Goal: Task Accomplishment & Management: Complete application form

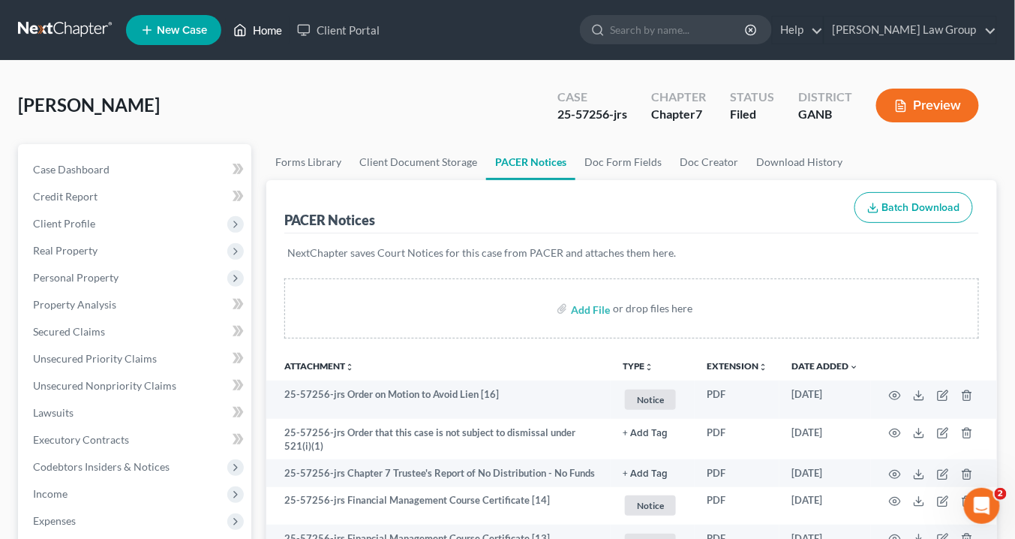
click at [274, 35] on link "Home" at bounding box center [258, 30] width 64 height 27
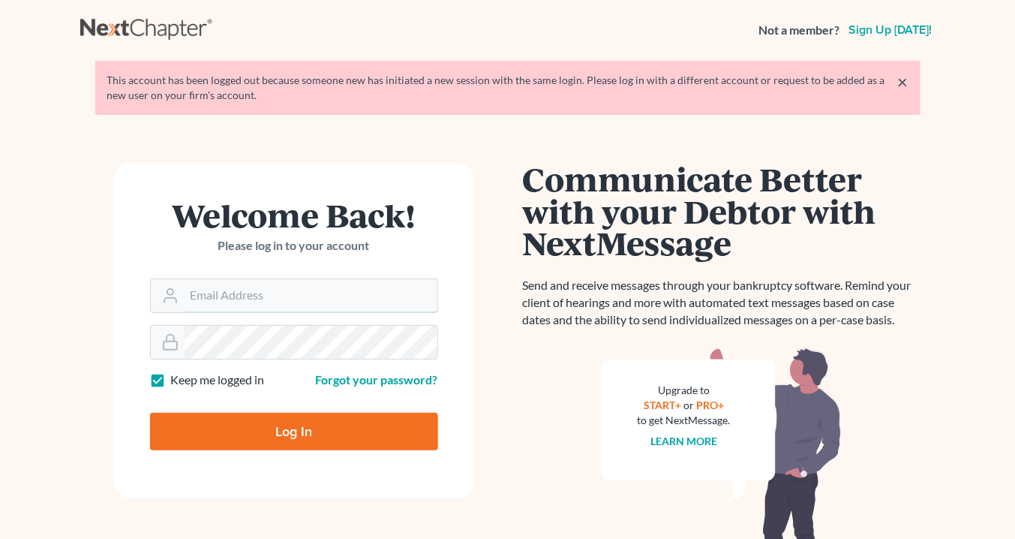
type input "[EMAIL_ADDRESS][DOMAIN_NAME]"
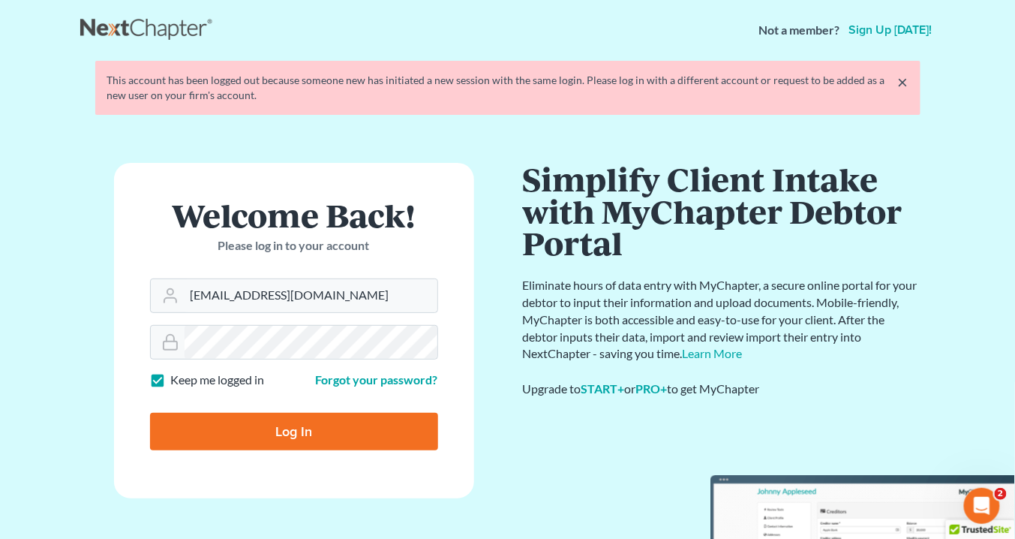
click at [297, 434] on input "Log In" at bounding box center [294, 432] width 288 height 38
type input "Thinking..."
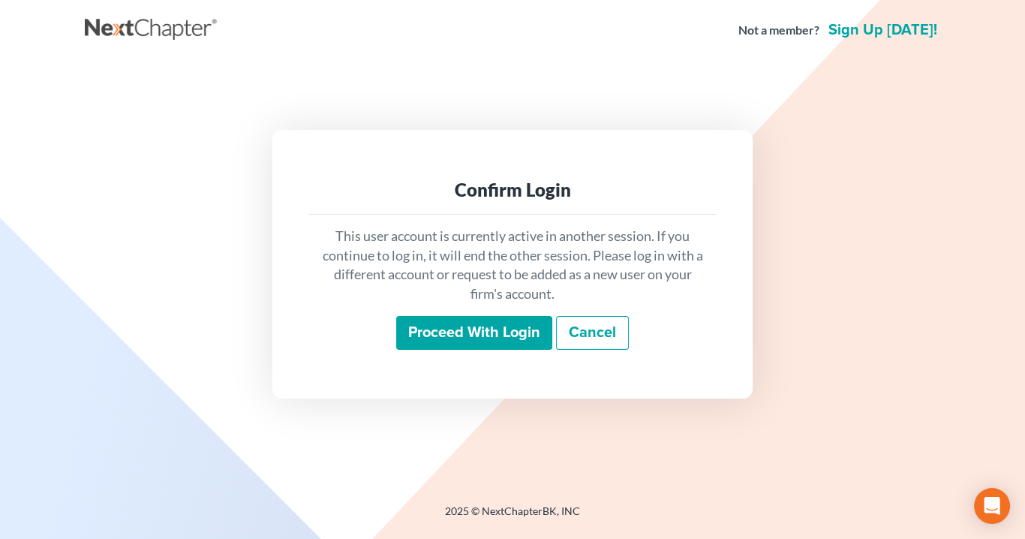
click at [535, 333] on input "Proceed with login" at bounding box center [474, 333] width 156 height 35
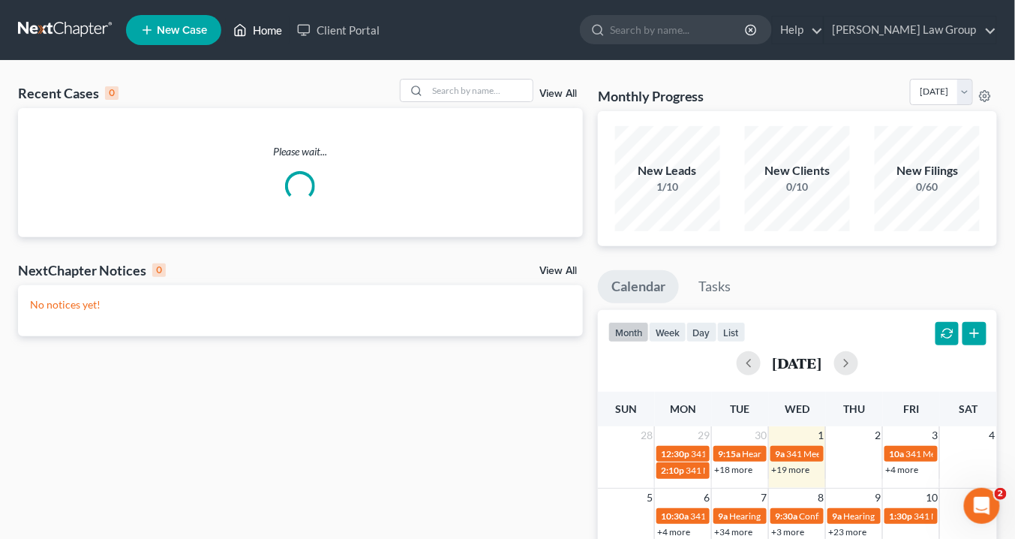
click at [269, 32] on link "Home" at bounding box center [258, 30] width 64 height 27
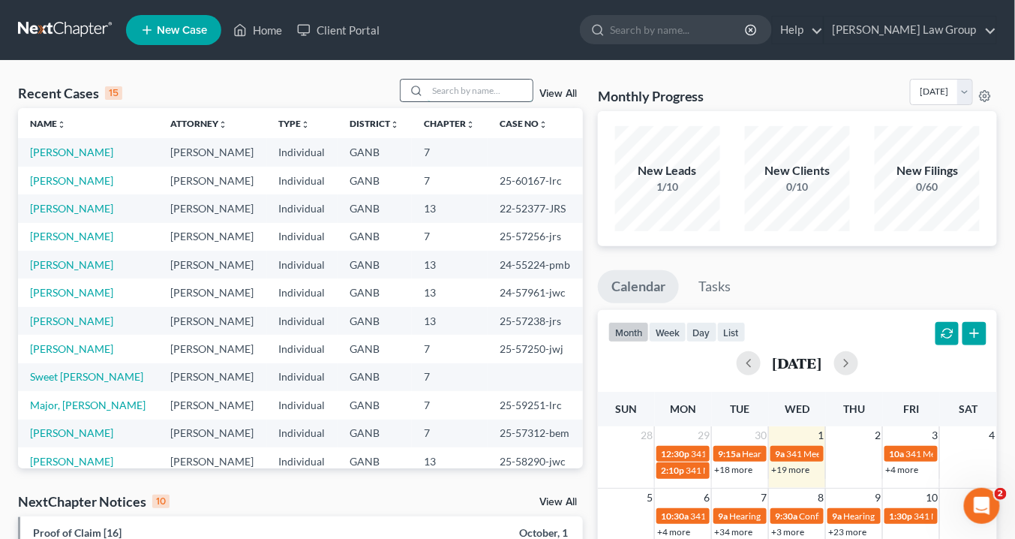
click at [447, 92] on input "search" at bounding box center [480, 91] width 105 height 22
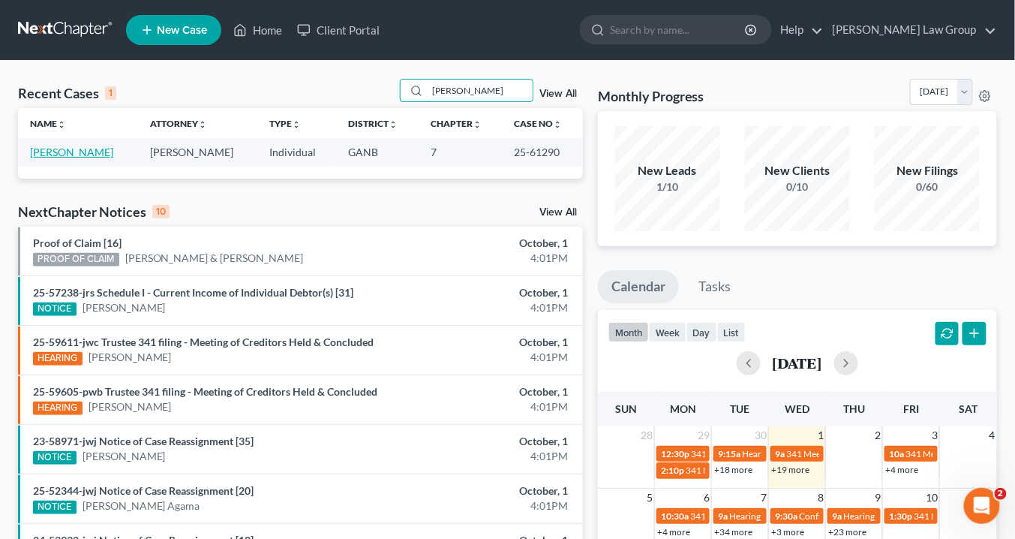
type input "faulk"
click at [77, 152] on link "Faulkner, Briana" at bounding box center [71, 152] width 83 height 13
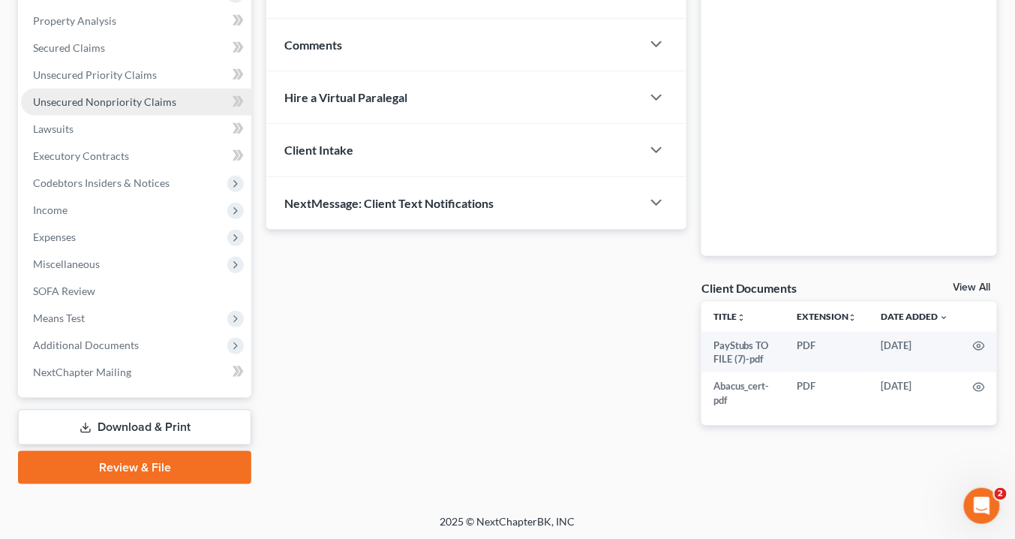
scroll to position [104, 0]
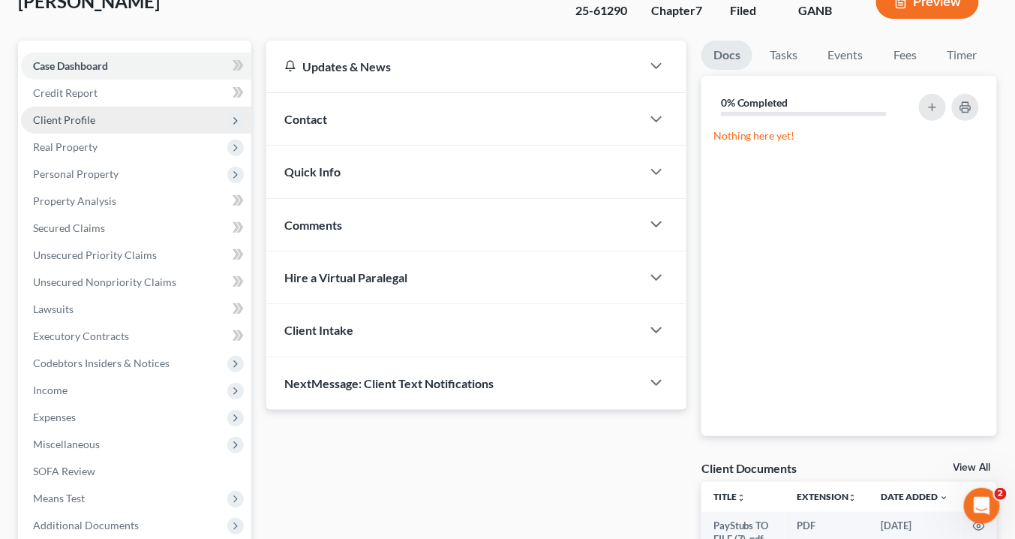
click at [79, 118] on span "Client Profile" at bounding box center [64, 119] width 62 height 13
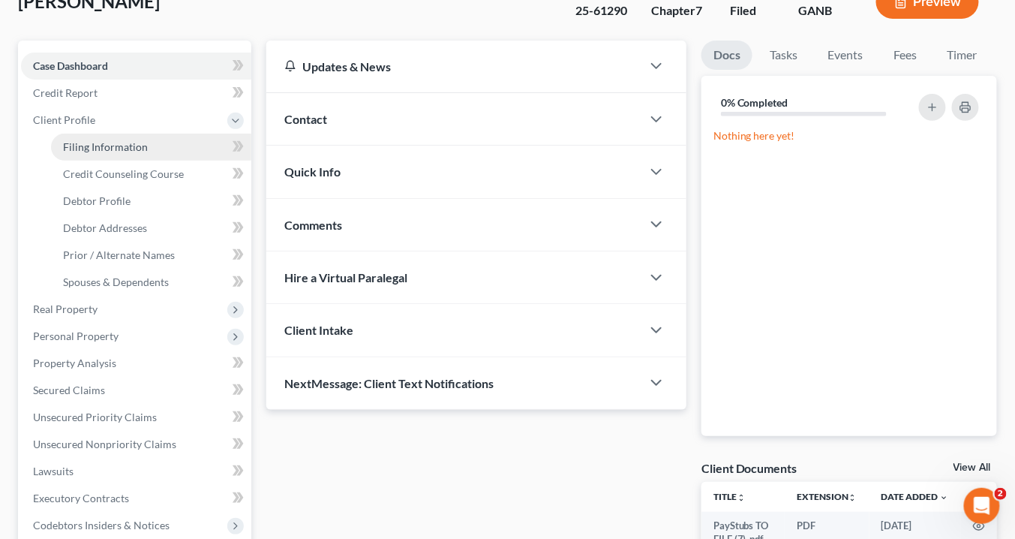
click at [94, 141] on span "Filing Information" at bounding box center [105, 146] width 85 height 13
select select "1"
select select "0"
select select "10"
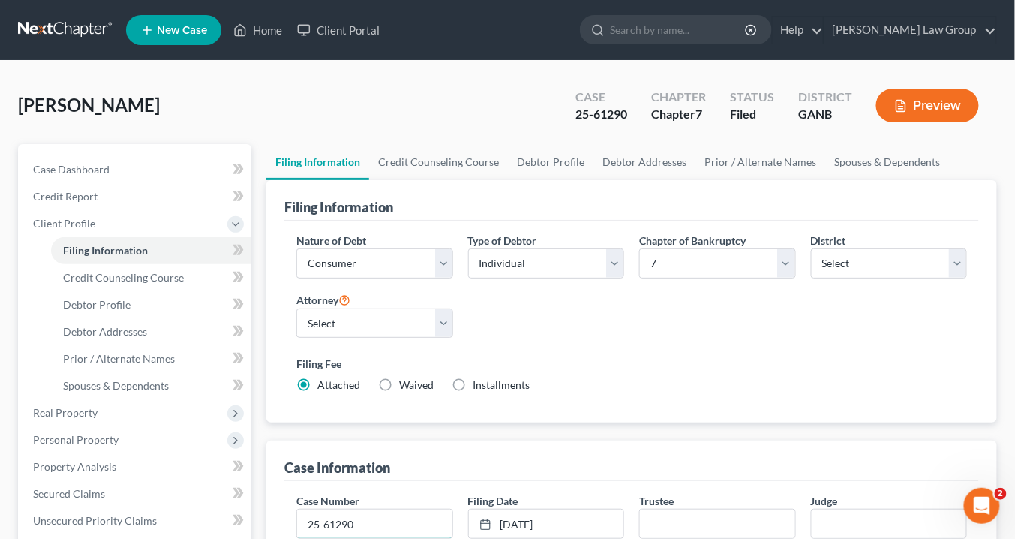
drag, startPoint x: 377, startPoint y: 515, endPoint x: 389, endPoint y: 499, distance: 20.4
click at [377, 515] on input "25-61290" at bounding box center [374, 523] width 155 height 29
type input "25-61290-lrc"
click at [685, 519] on input "text" at bounding box center [717, 523] width 155 height 29
type input "S. Gregory Hays"
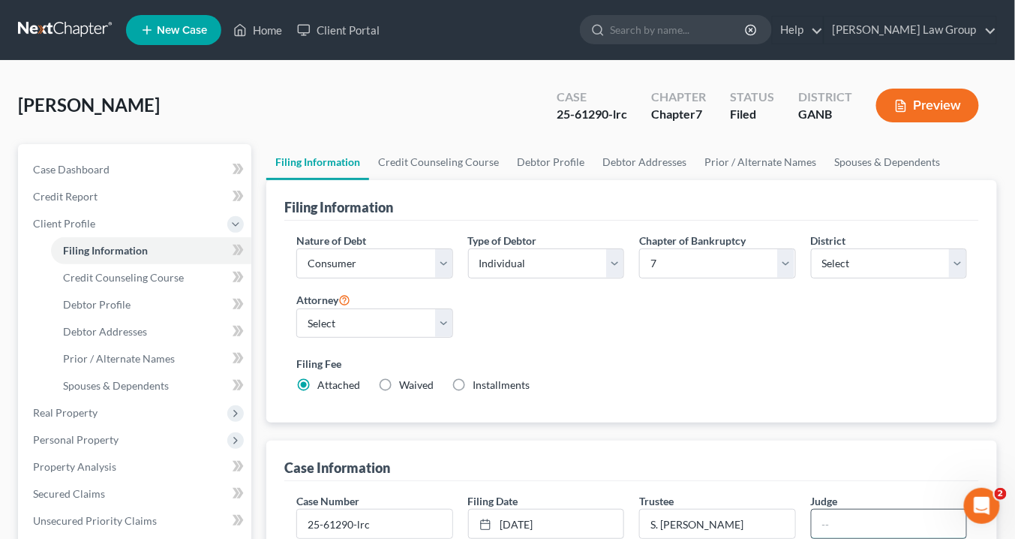
click at [840, 515] on input "text" at bounding box center [889, 523] width 155 height 29
type input "ATLANTA"
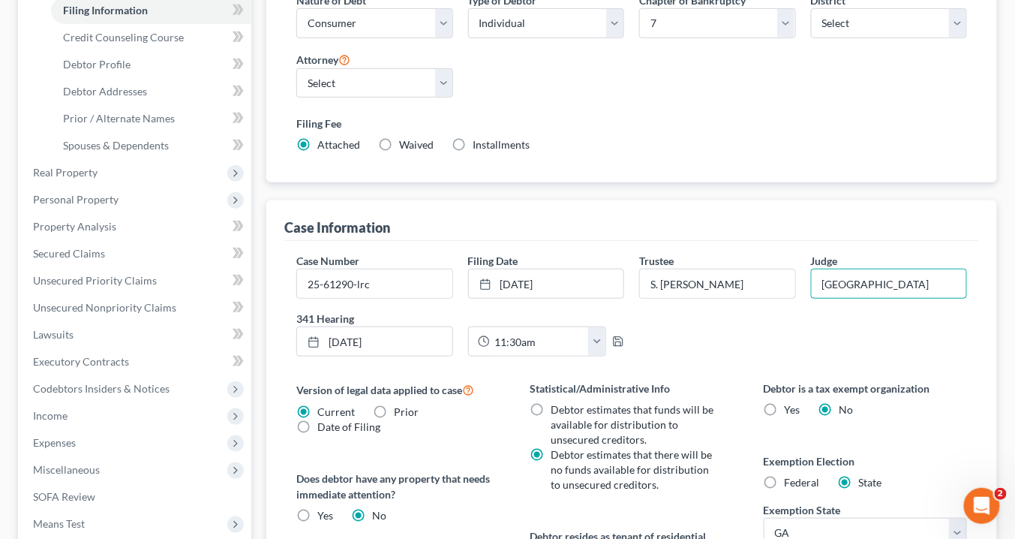
scroll to position [60, 0]
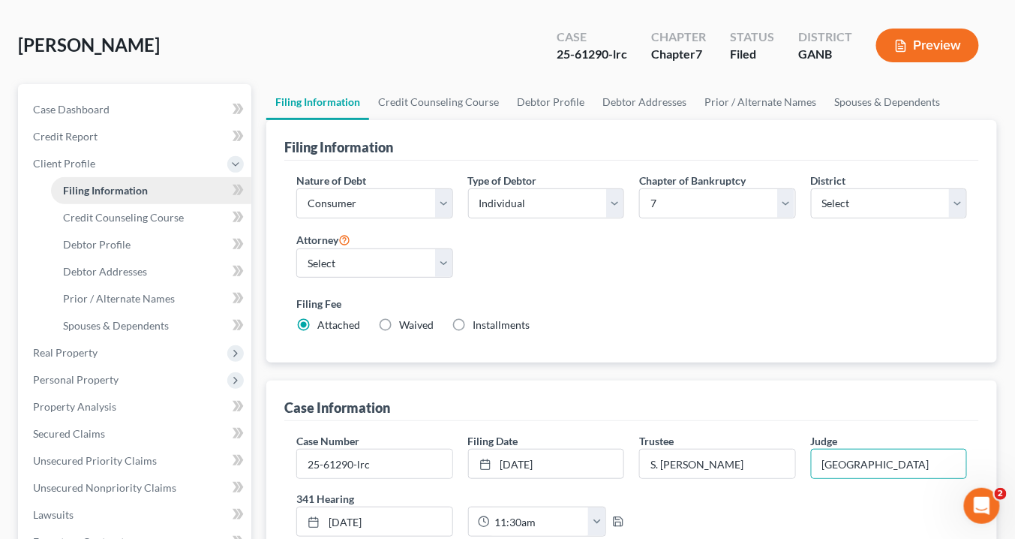
click at [101, 189] on span "Filing Information" at bounding box center [105, 190] width 85 height 13
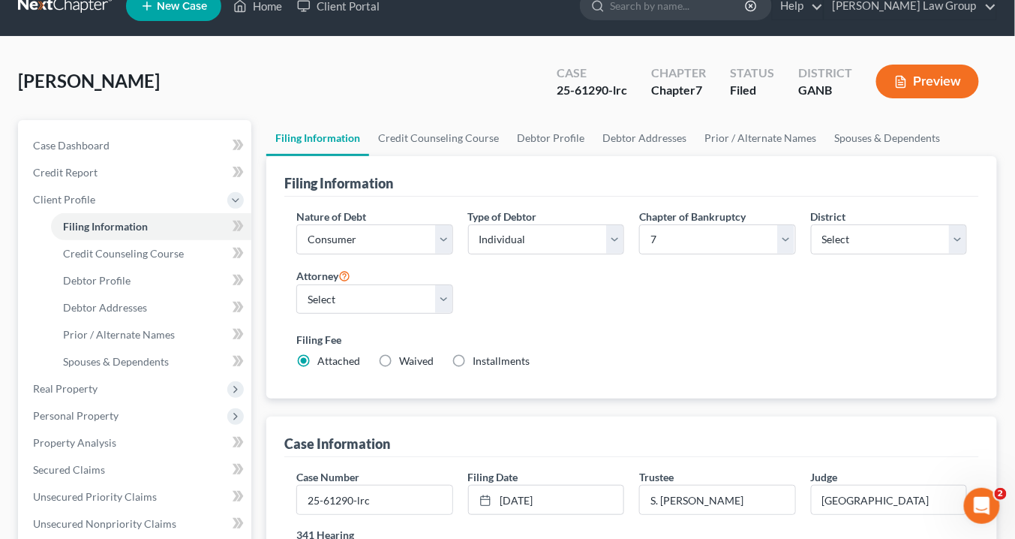
scroll to position [0, 0]
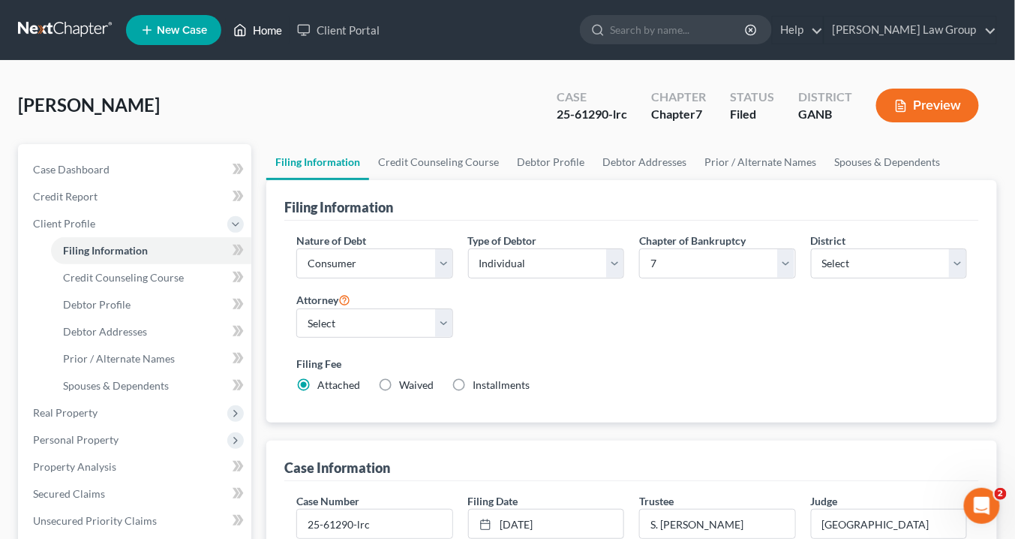
click at [275, 26] on link "Home" at bounding box center [258, 30] width 64 height 27
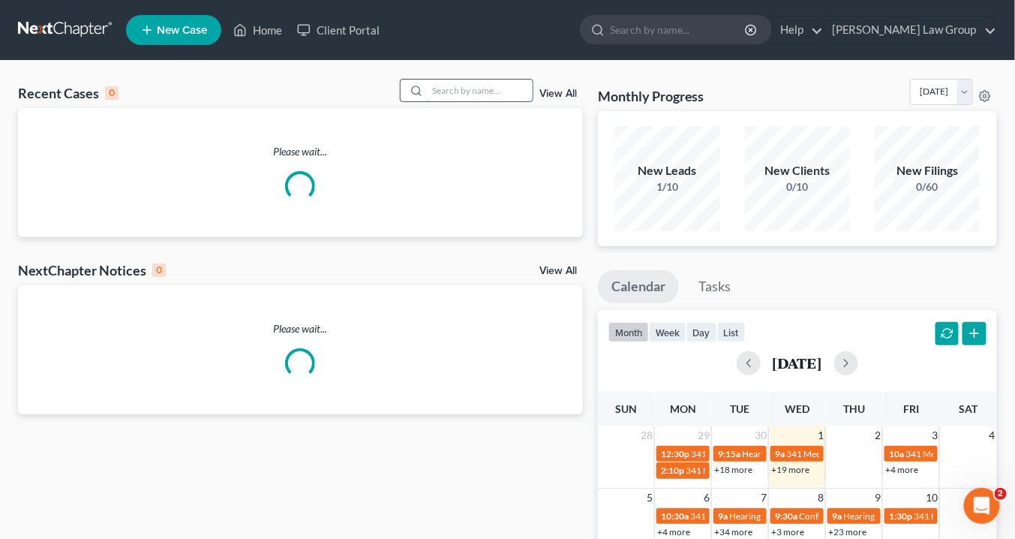
click at [483, 94] on input "search" at bounding box center [480, 91] width 105 height 22
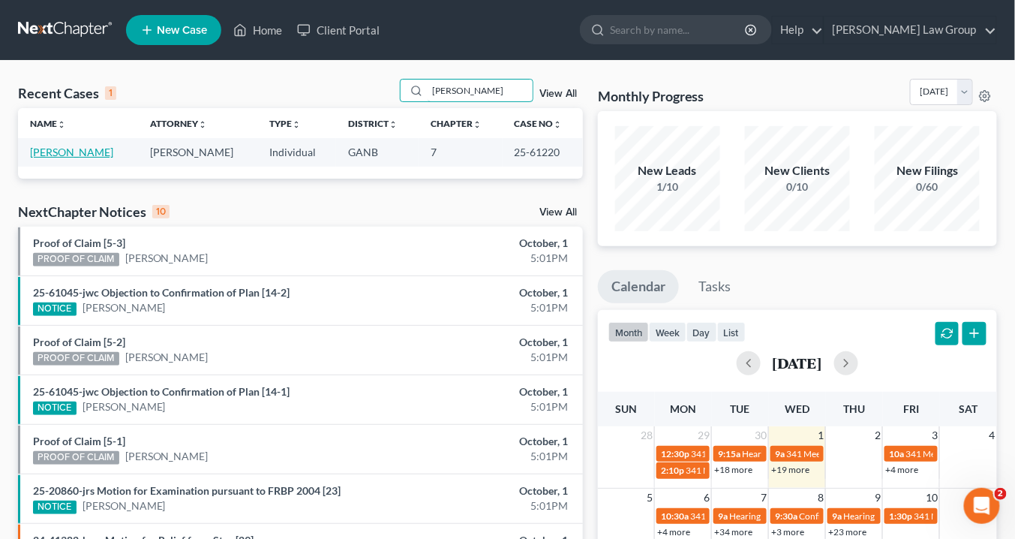
type input "ivey"
click at [73, 149] on link "Ivey, Karen" at bounding box center [71, 152] width 83 height 13
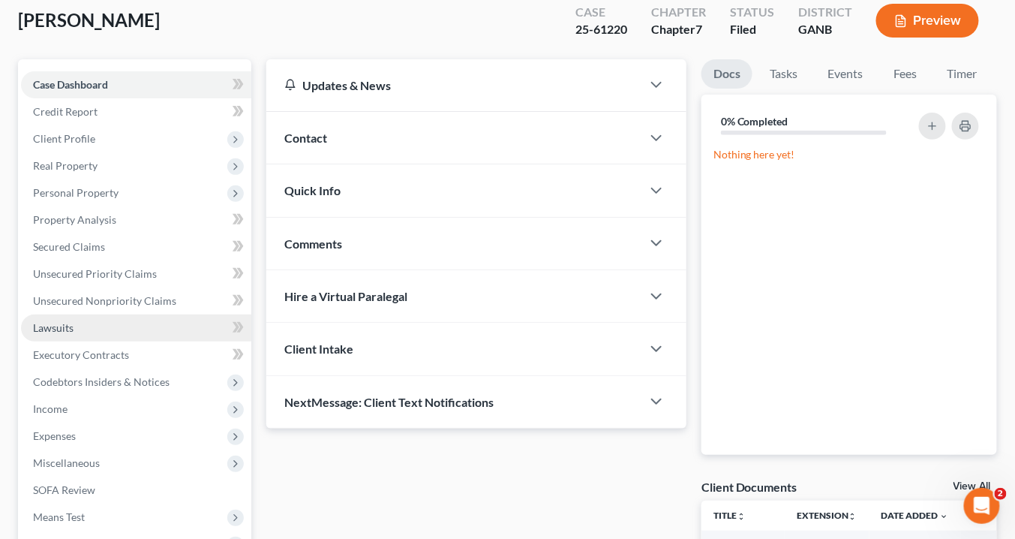
scroll to position [120, 0]
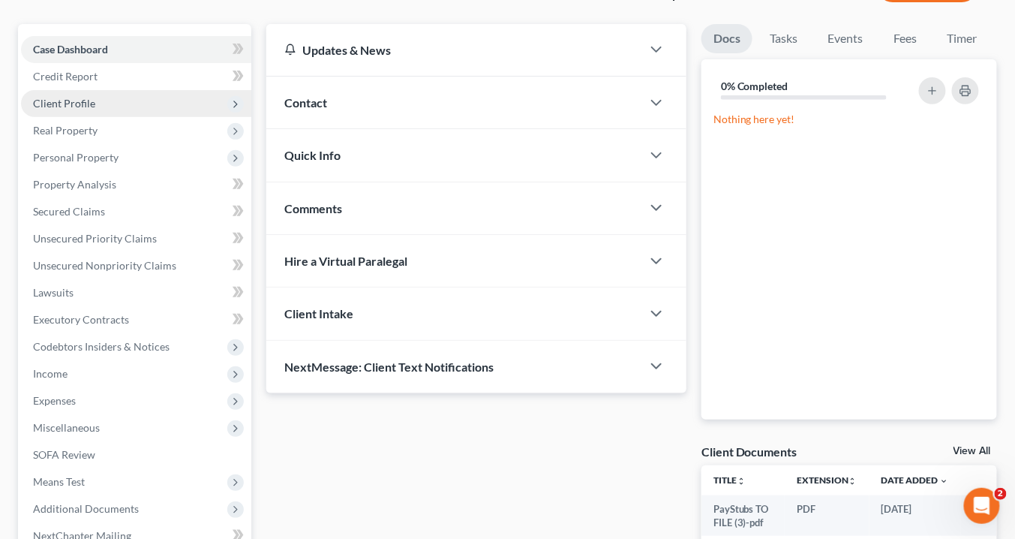
click at [85, 106] on span "Client Profile" at bounding box center [64, 103] width 62 height 13
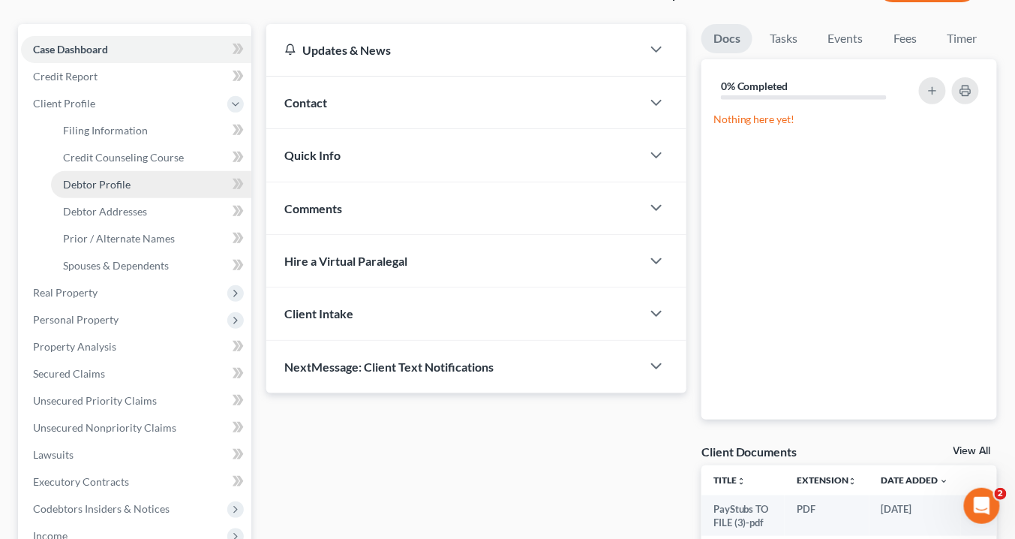
click at [113, 182] on span "Debtor Profile" at bounding box center [97, 184] width 68 height 13
select select "3"
select select "0"
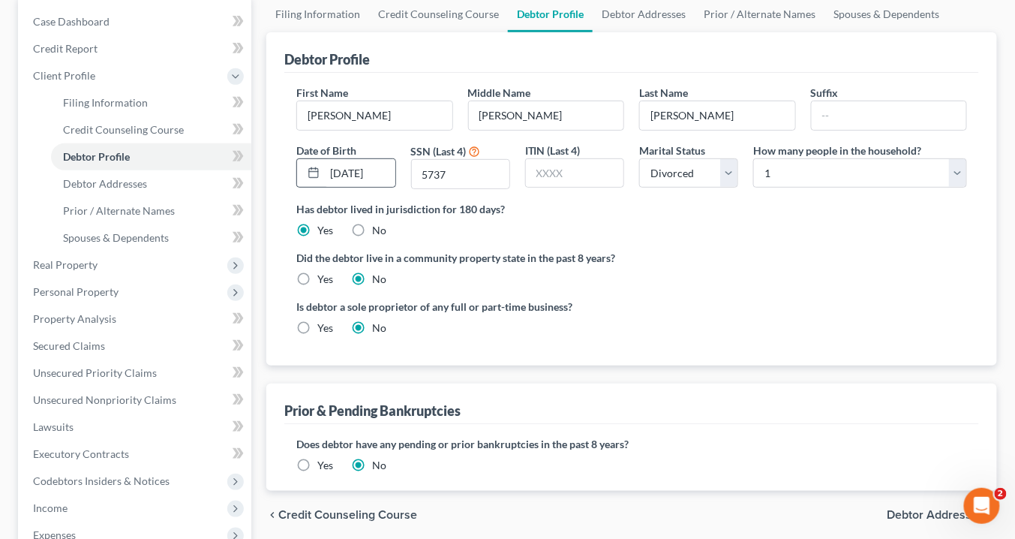
scroll to position [60, 0]
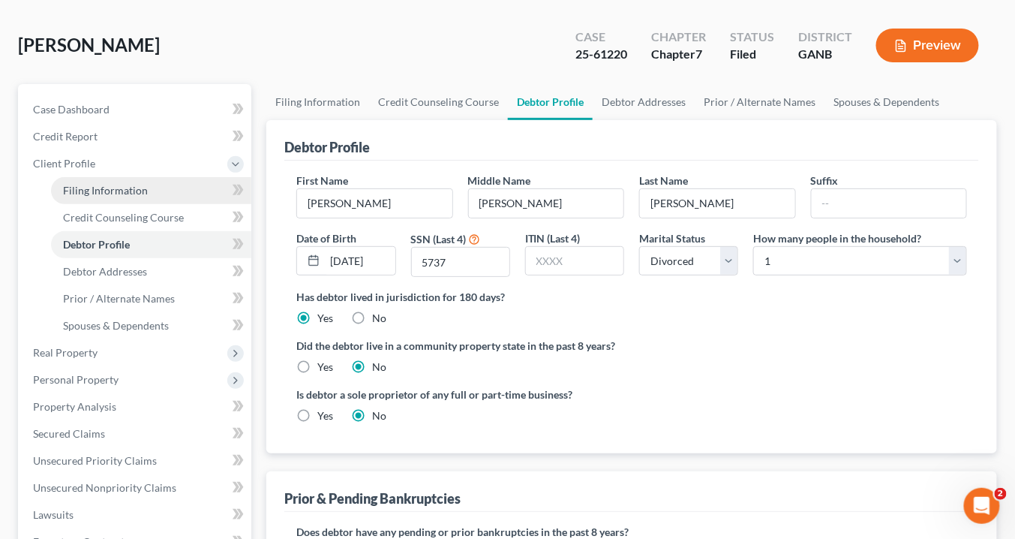
click at [118, 186] on span "Filing Information" at bounding box center [105, 190] width 85 height 13
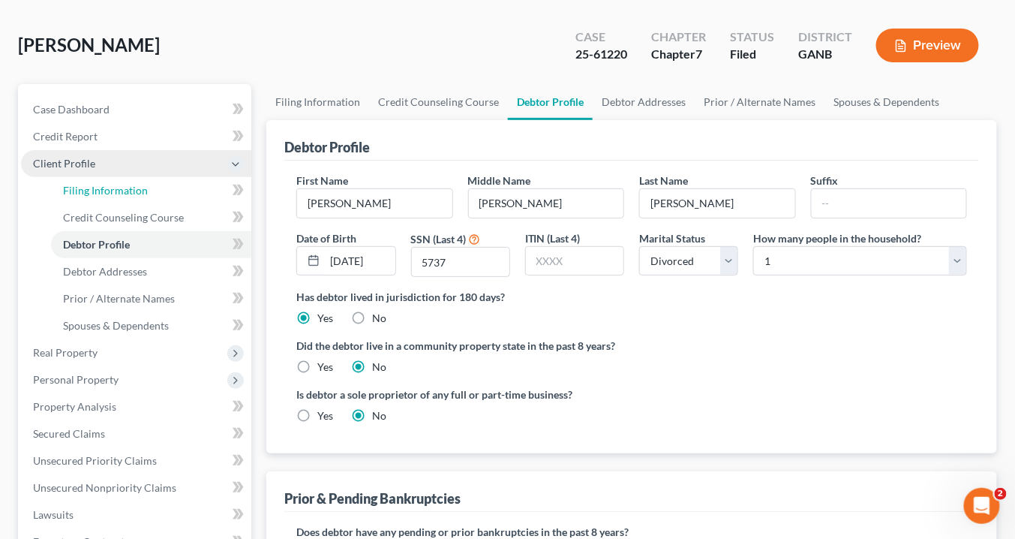
scroll to position [5, 0]
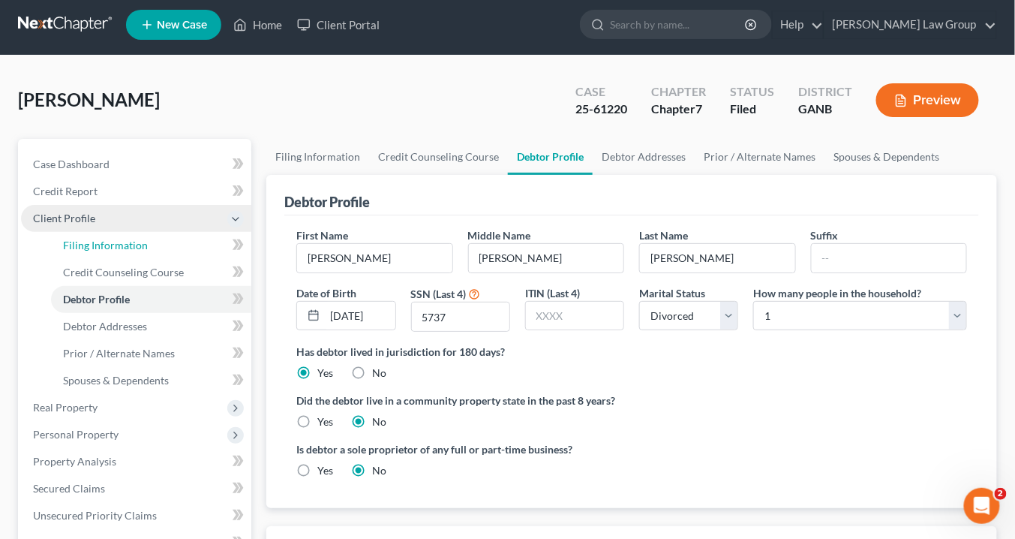
select select "1"
select select "0"
select select "19"
select select "0"
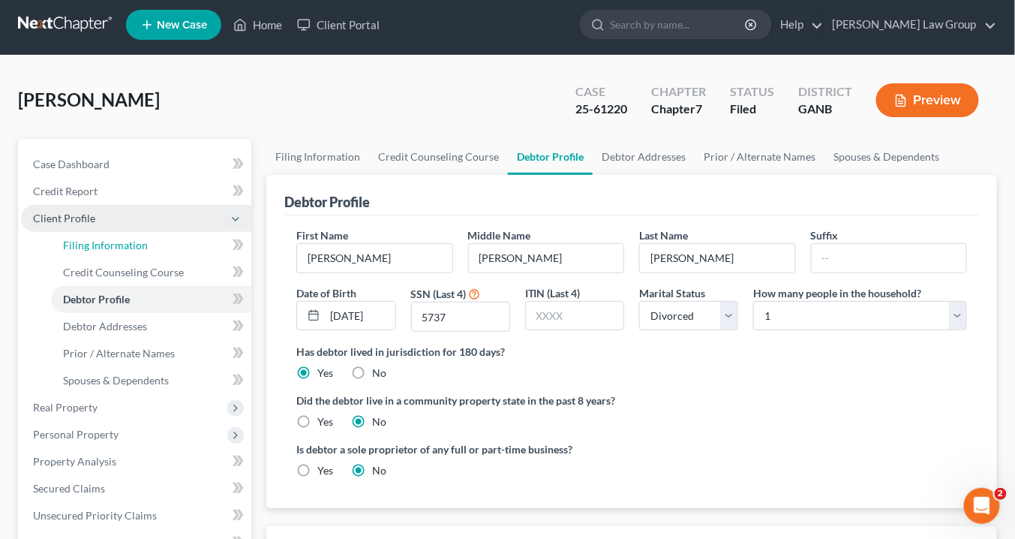
select select "10"
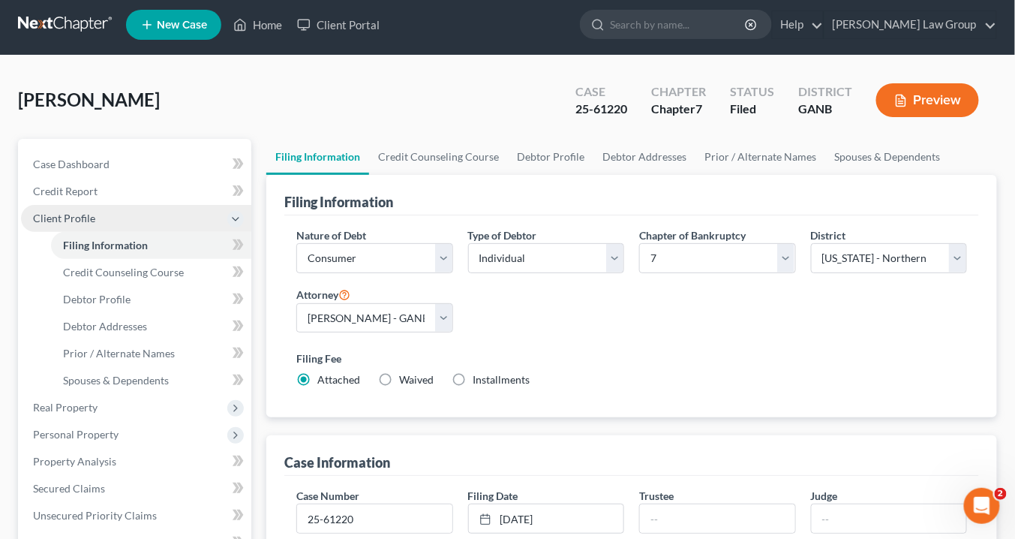
scroll to position [0, 0]
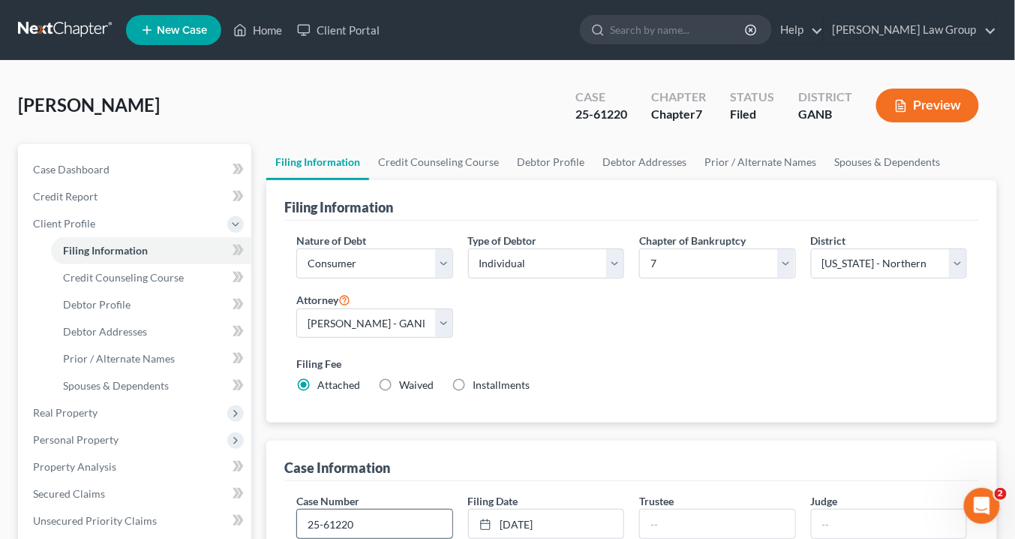
click at [374, 522] on input "25-61220" at bounding box center [374, 523] width 155 height 29
type input "25-61220-jrs"
click at [658, 526] on input "text" at bounding box center [717, 523] width 155 height 29
type input "Tamara Miles Ogier"
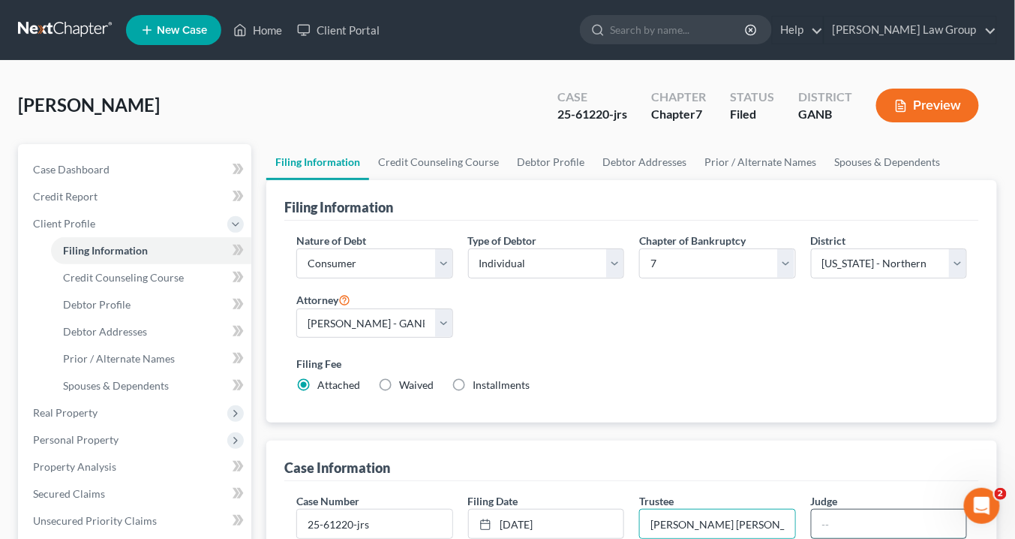
click at [835, 524] on input "text" at bounding box center [889, 523] width 155 height 29
type input "ATLANTA"
click at [732, 361] on label "Filing Fee" at bounding box center [631, 364] width 671 height 16
click at [277, 31] on link "Home" at bounding box center [258, 30] width 64 height 27
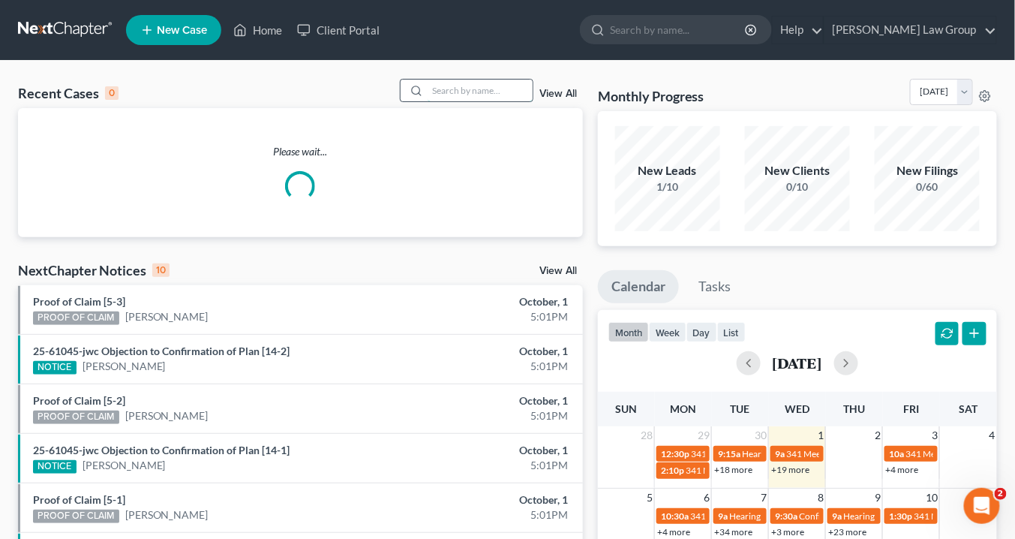
click at [446, 92] on input "search" at bounding box center [480, 91] width 105 height 22
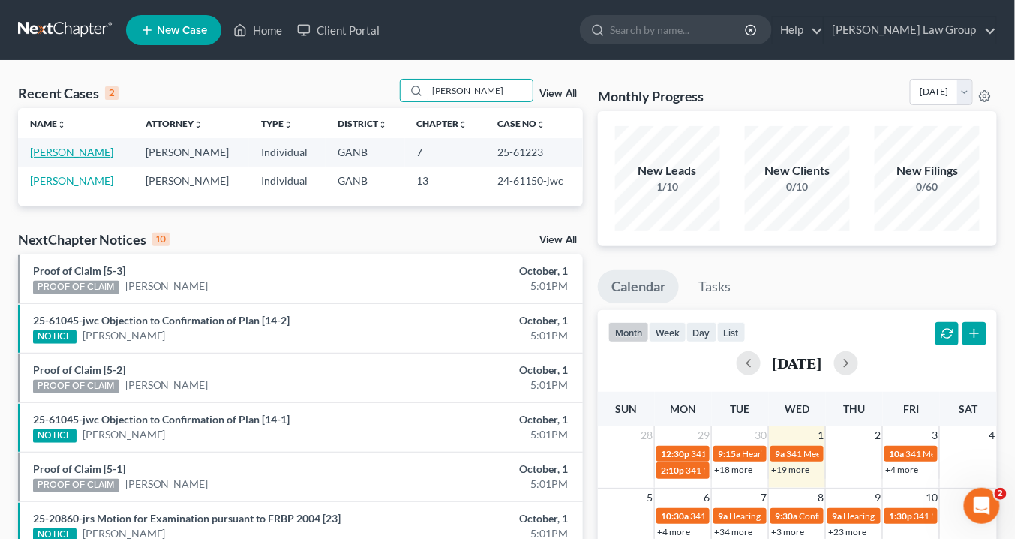
type input "harper"
click at [81, 152] on link "Harper, Patricia" at bounding box center [71, 152] width 83 height 13
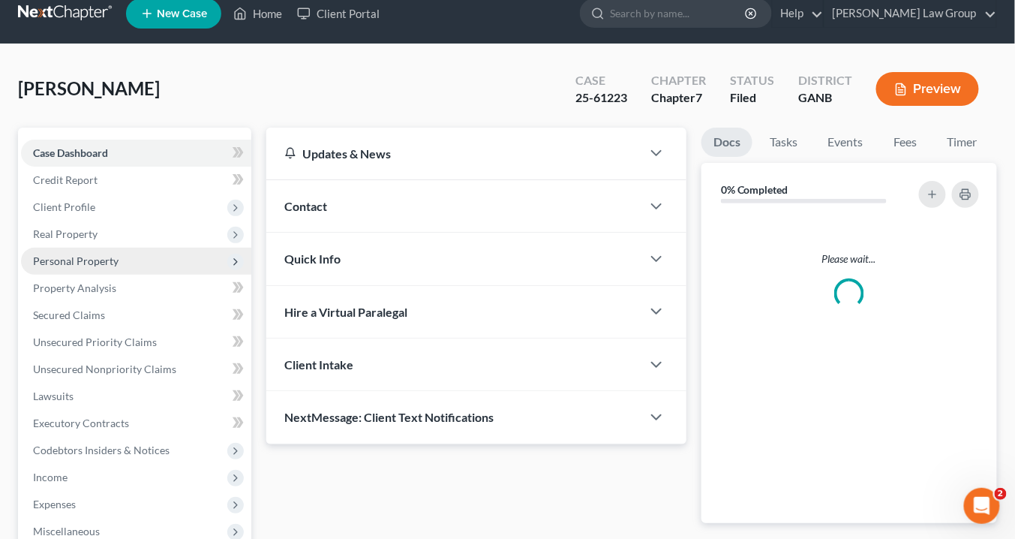
scroll to position [120, 0]
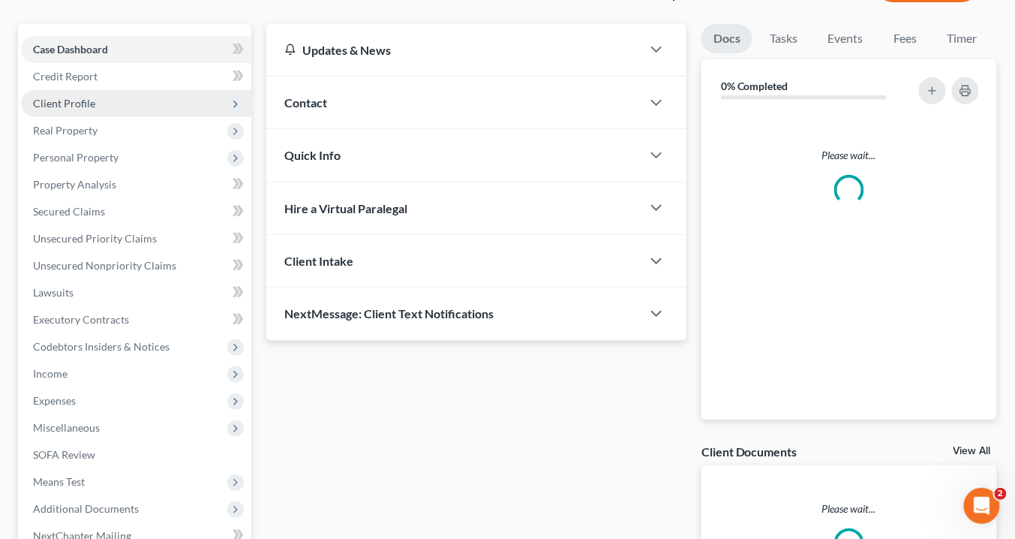
click at [94, 103] on span "Client Profile" at bounding box center [136, 103] width 230 height 27
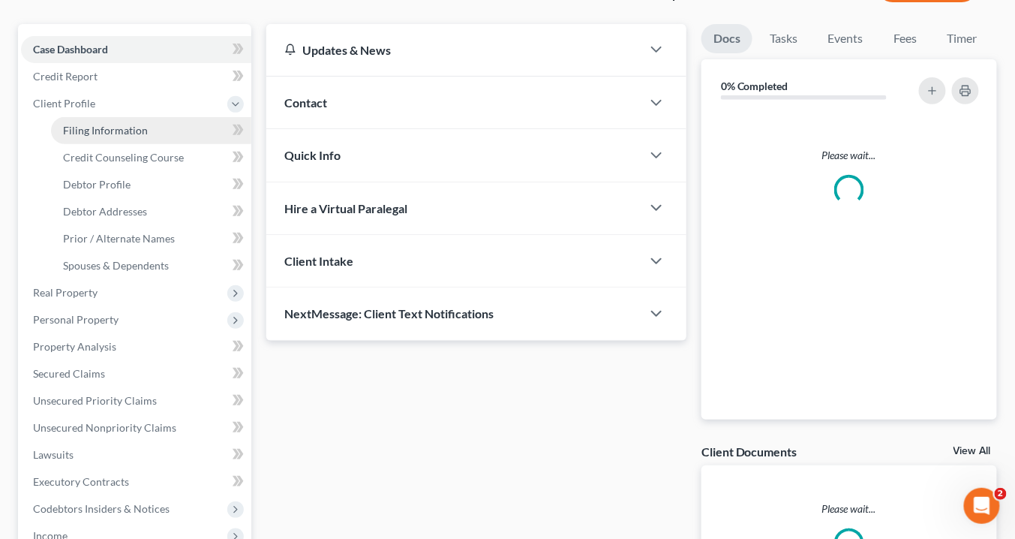
click at [92, 128] on span "Filing Information" at bounding box center [105, 130] width 85 height 13
select select "1"
select select "0"
select select "19"
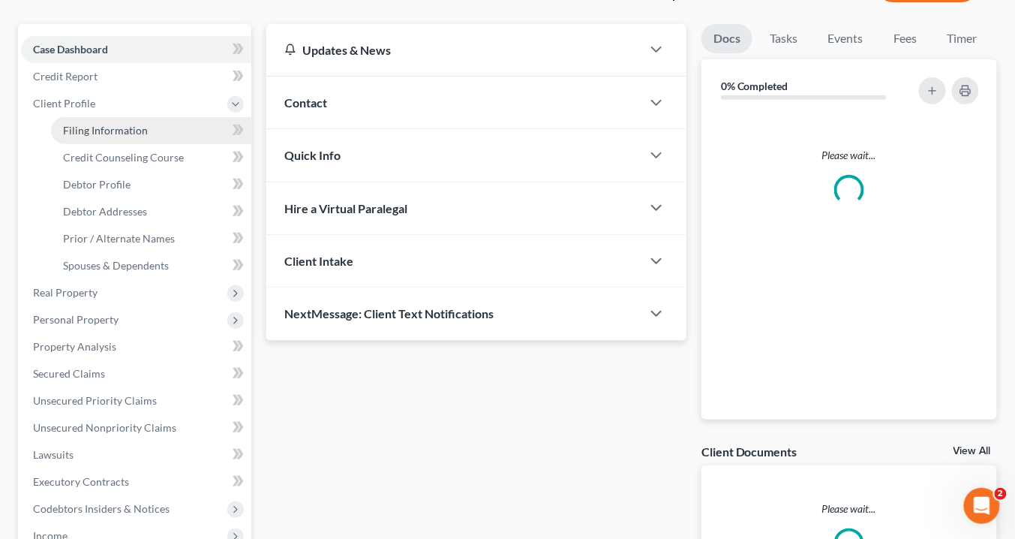
select select "0"
select select "10"
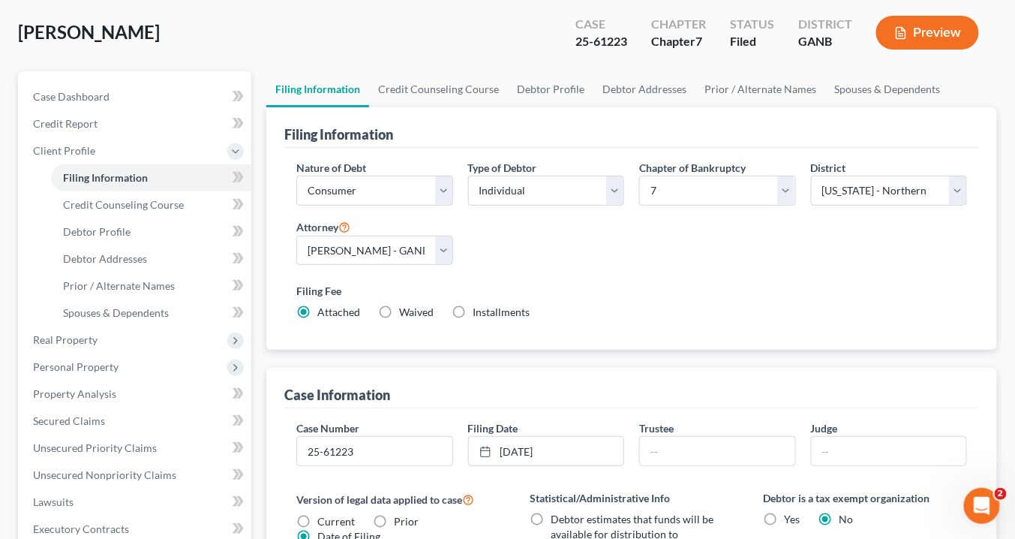
scroll to position [240, 0]
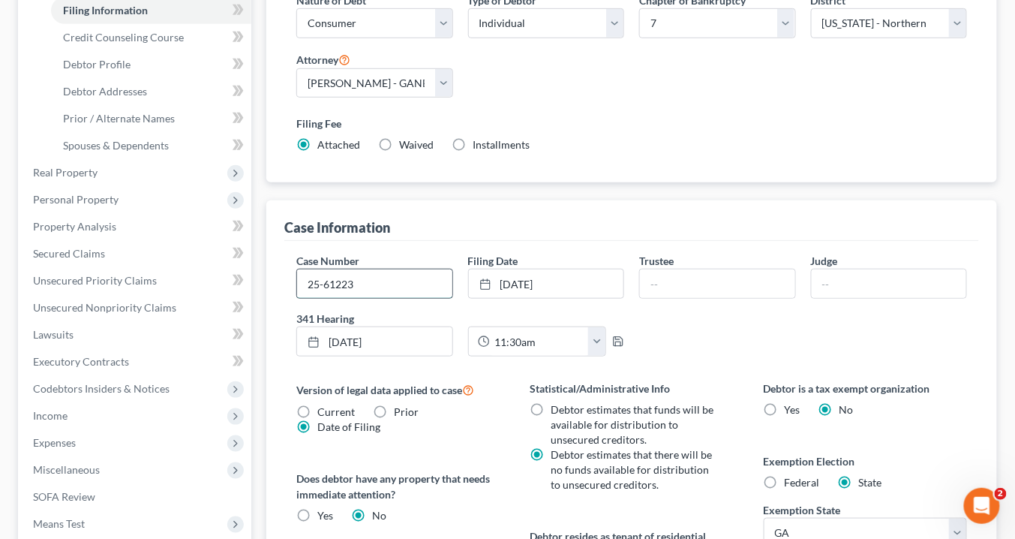
drag, startPoint x: 394, startPoint y: 289, endPoint x: 401, endPoint y: 274, distance: 16.5
click at [392, 289] on input "25-61223" at bounding box center [374, 283] width 155 height 29
type input "25-61223-pmb"
type input "Tamara Miles Ogier"
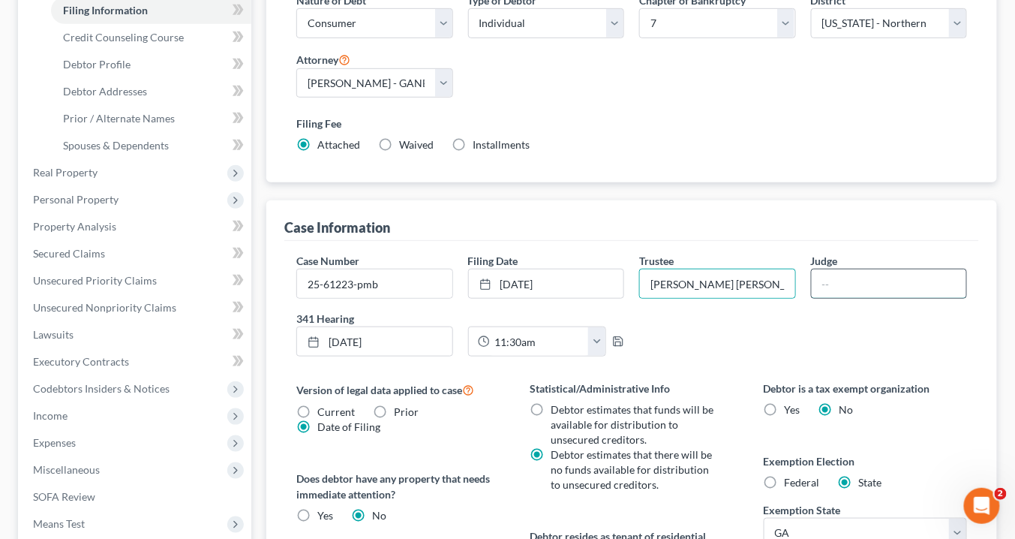
click at [840, 276] on input "text" at bounding box center [889, 283] width 155 height 29
type input "ATLANTA"
click at [385, 192] on div "Filing Information Nature of Debt Select Business Consumer Other Nature of Busi…" at bounding box center [631, 322] width 731 height 765
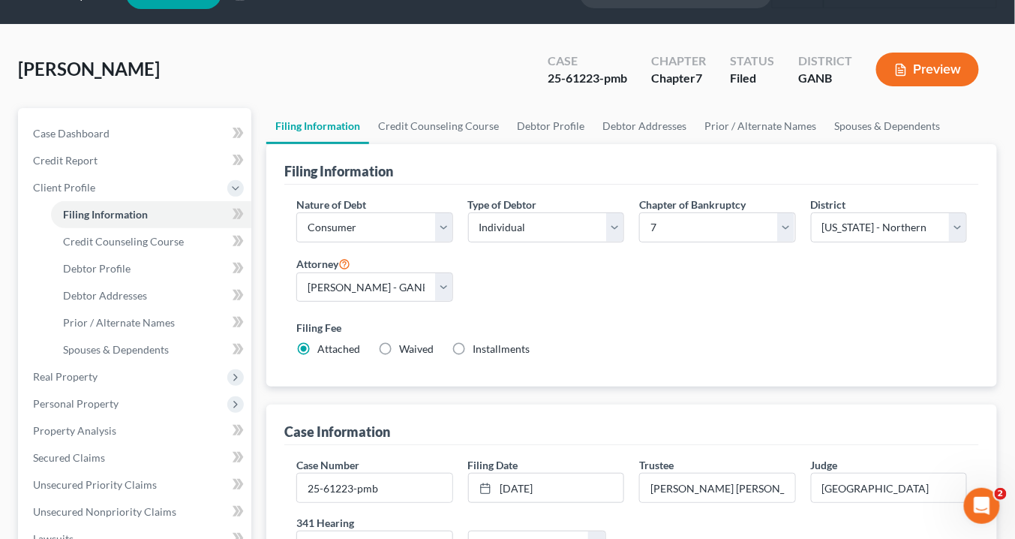
scroll to position [0, 0]
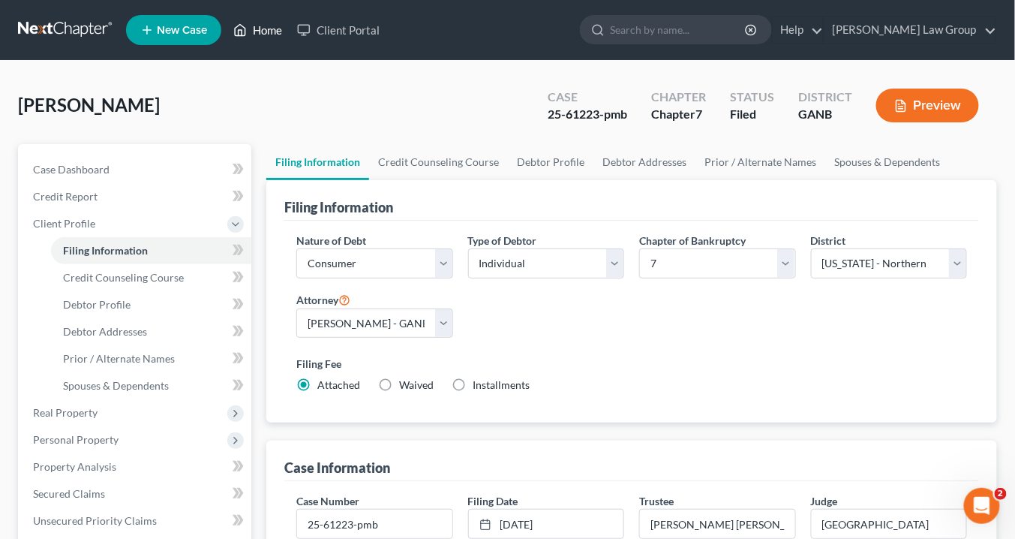
click at [276, 35] on link "Home" at bounding box center [258, 30] width 64 height 27
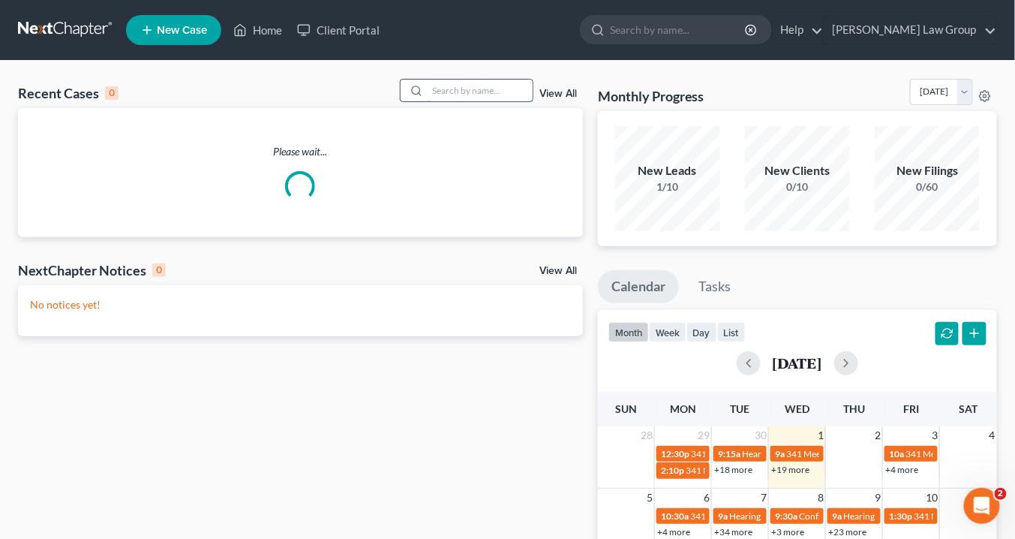
click at [466, 92] on input "search" at bounding box center [480, 91] width 105 height 22
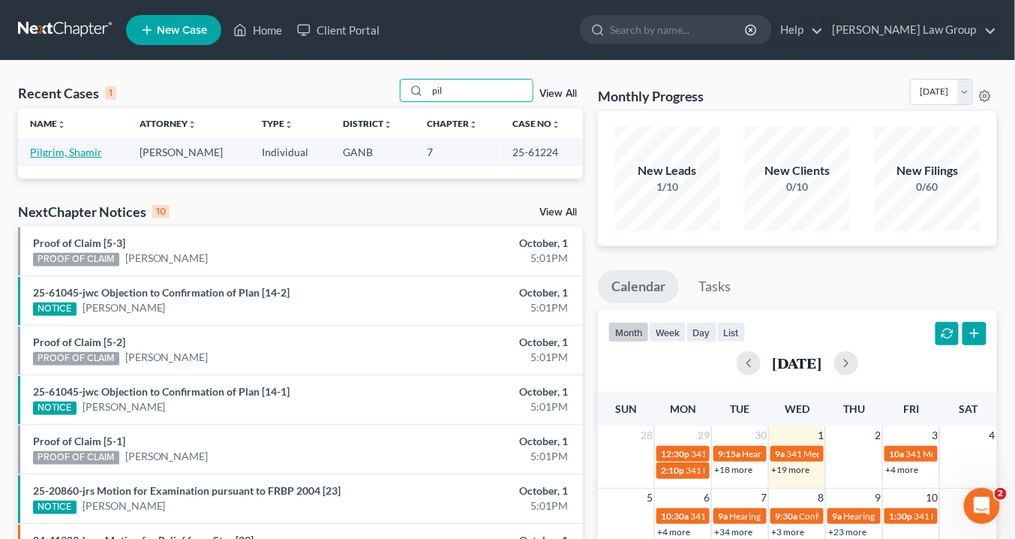
type input "pil"
click at [62, 149] on link "Pilgrim, Shamir" at bounding box center [66, 152] width 72 height 13
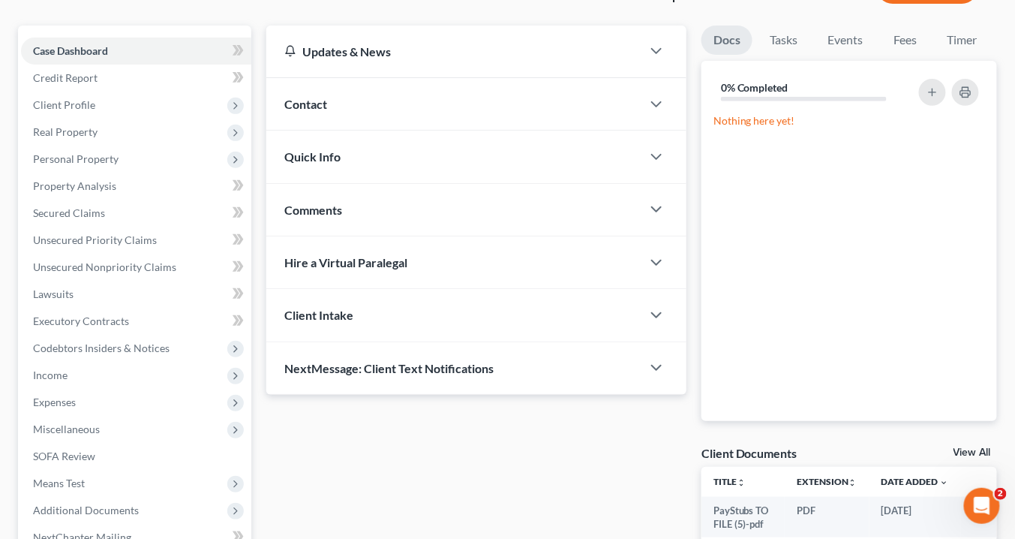
scroll to position [60, 0]
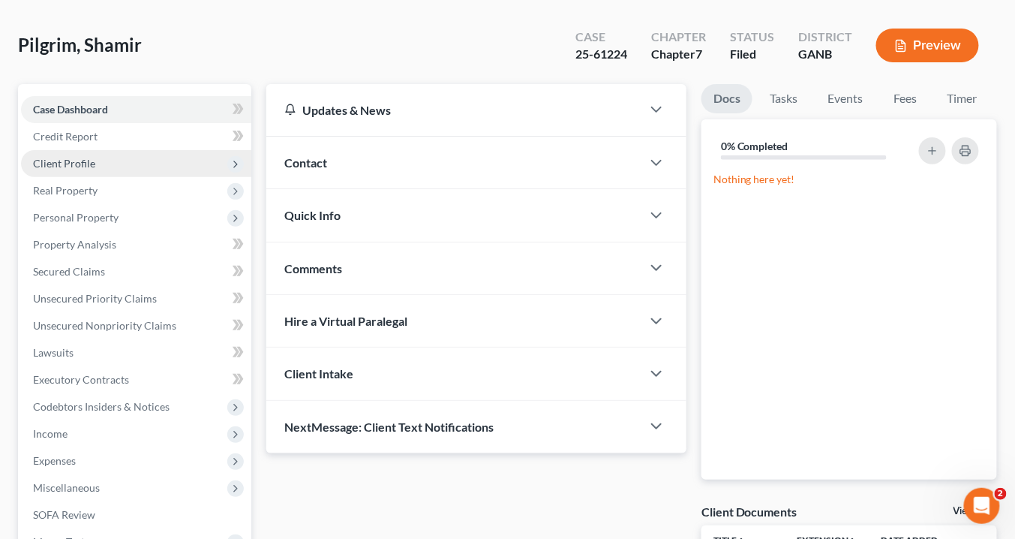
click at [91, 160] on span "Client Profile" at bounding box center [64, 163] width 62 height 13
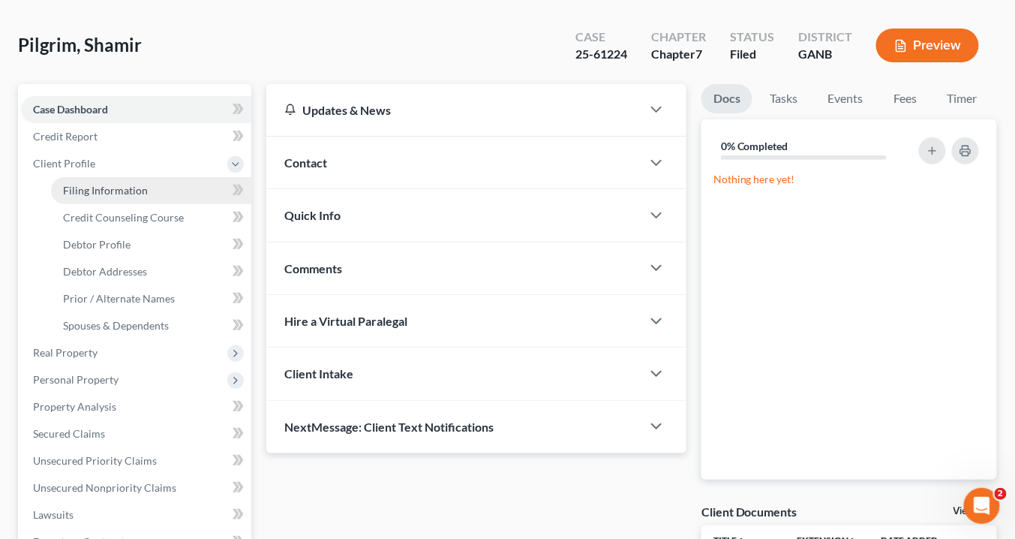
click at [124, 193] on span "Filing Information" at bounding box center [105, 190] width 85 height 13
select select "1"
select select "0"
select select "19"
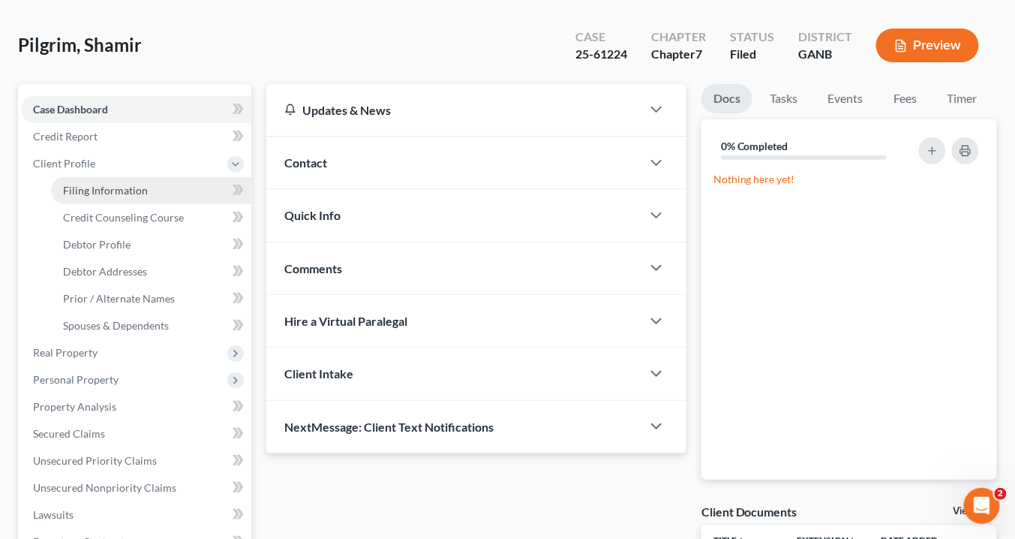
select select "0"
select select "10"
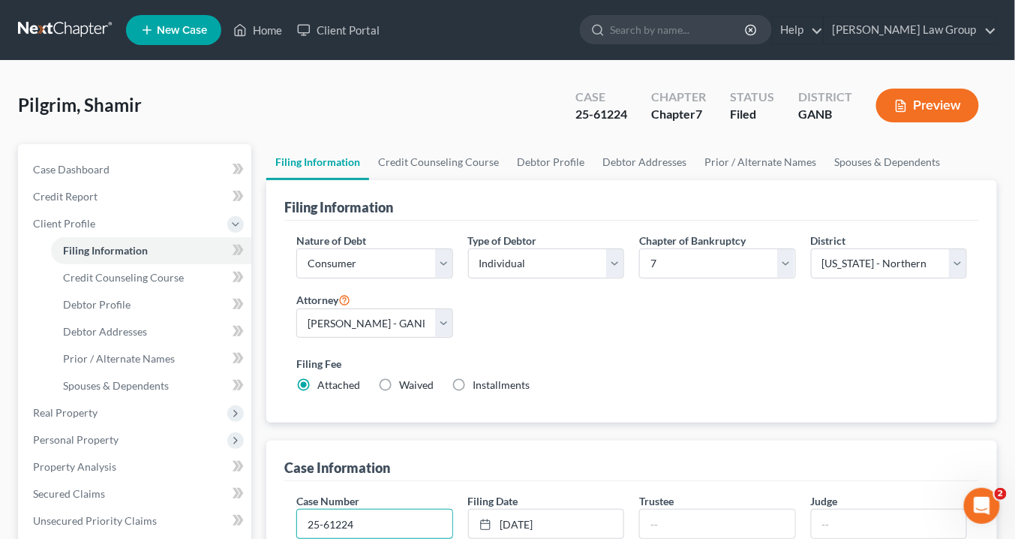
drag, startPoint x: 375, startPoint y: 521, endPoint x: 380, endPoint y: 493, distance: 29.0
click at [375, 516] on input "25-61224" at bounding box center [374, 523] width 155 height 29
type input "25-61224-sms"
click at [678, 530] on input "text" at bounding box center [717, 523] width 155 height 29
type input "Tamara Miles Ogier"
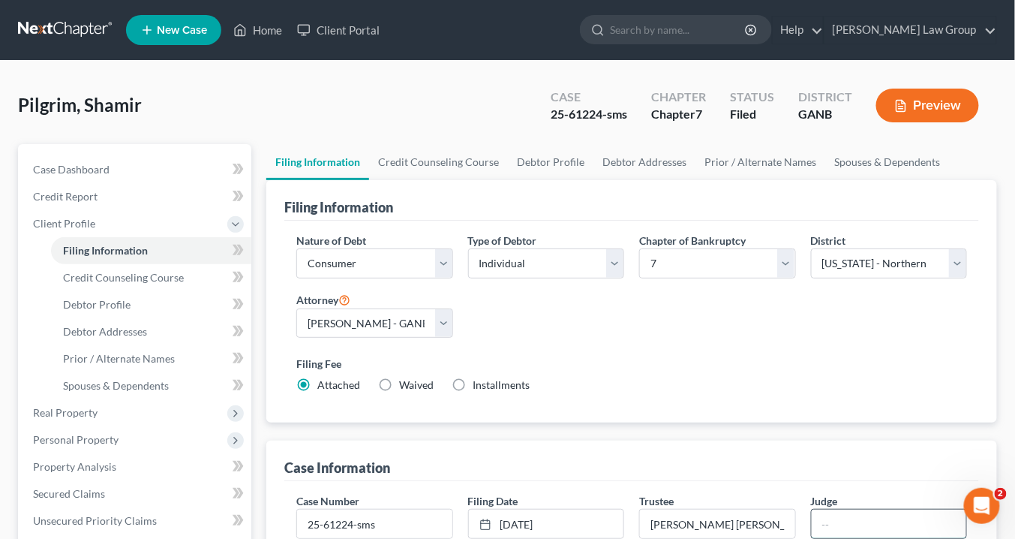
click at [849, 517] on input "text" at bounding box center [889, 523] width 155 height 29
type input "ATLANTA"
click at [814, 389] on div "Filing Fee Attached Waived Waived Installments Installments" at bounding box center [631, 374] width 671 height 37
